Goal: Information Seeking & Learning: Check status

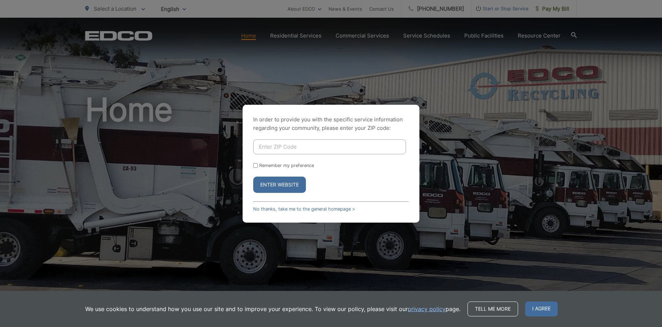
click at [316, 143] on input "Enter ZIP Code" at bounding box center [329, 146] width 153 height 15
type input "92083"
click at [282, 184] on button "Enter Website" at bounding box center [279, 185] width 53 height 16
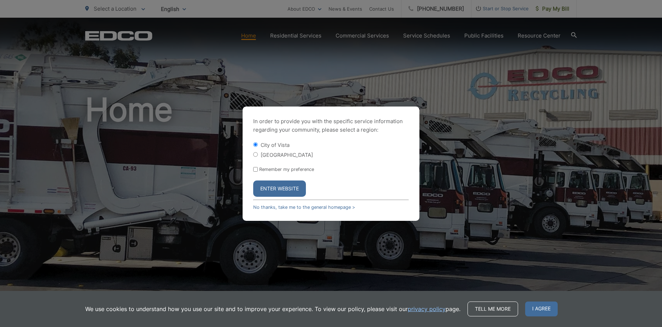
click at [280, 185] on button "Enter Website" at bounding box center [279, 188] width 53 height 16
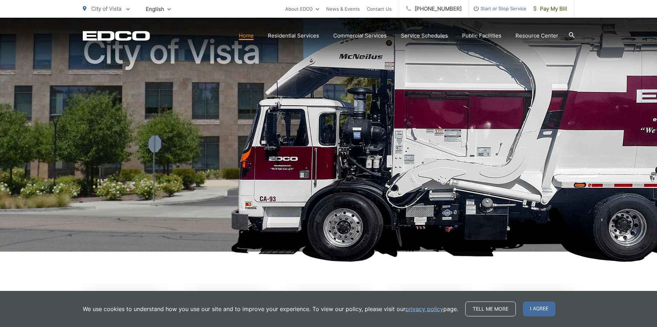
scroll to position [177, 0]
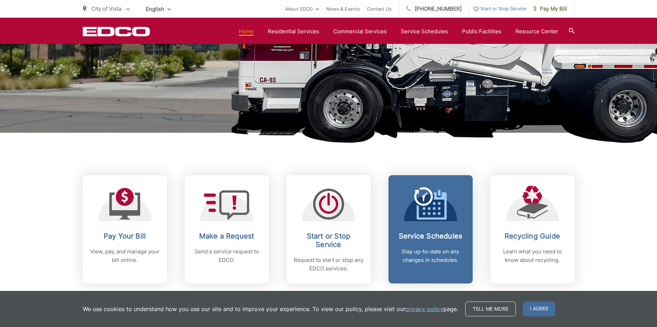
click at [436, 239] on h2 "Service Schedules" at bounding box center [431, 236] width 70 height 8
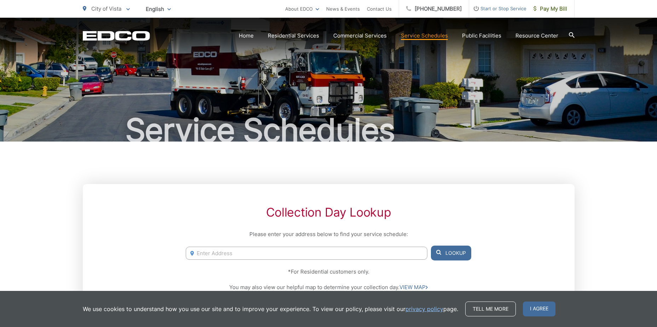
click at [219, 255] on input "Enter Address" at bounding box center [306, 253] width 241 height 13
click at [234, 269] on li "205 207 W Connecticut Ave, Vista, CA, 92083" at bounding box center [306, 268] width 241 height 11
type input "205 207 W Connecticut Ave, Vista, CA, 92083"
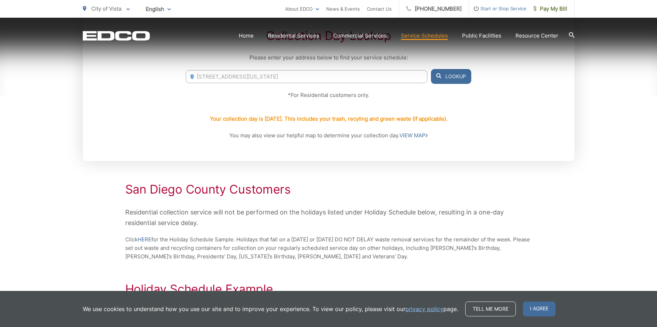
scroll to position [177, 0]
